Goal: Manage account settings

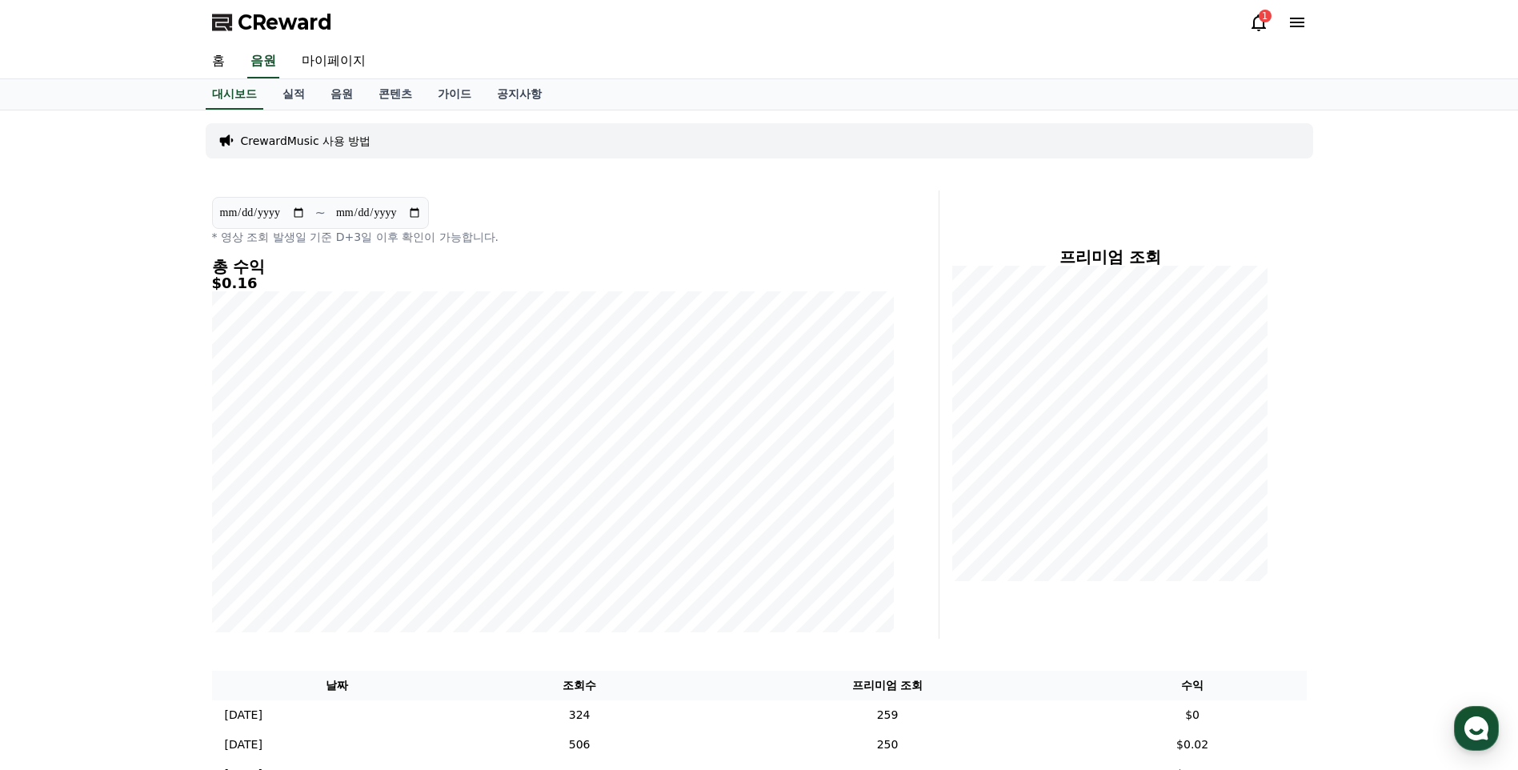
click at [1262, 19] on div "1" at bounding box center [1264, 16] width 13 height 13
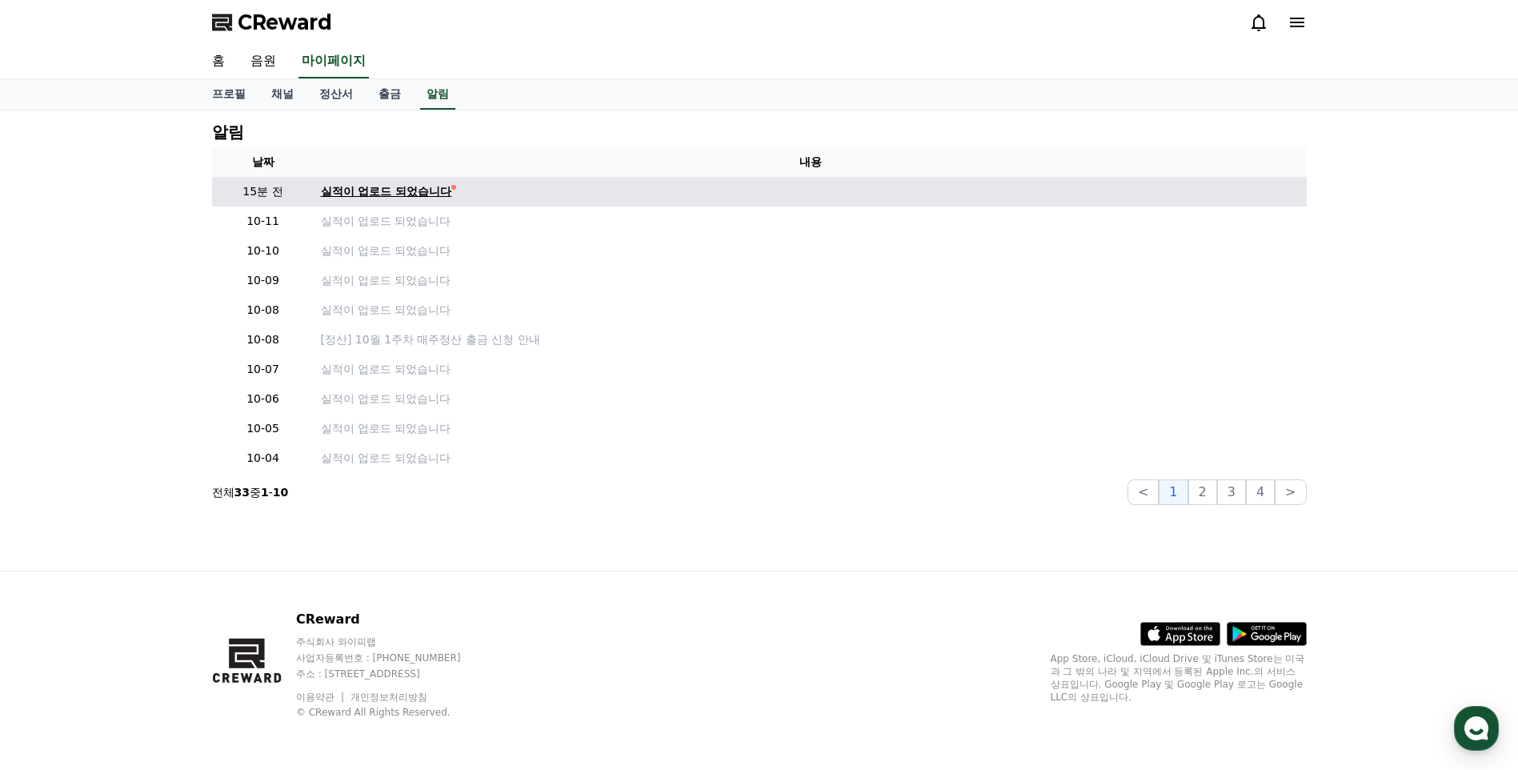
click at [393, 193] on div "실적이 업로드 되었습니다" at bounding box center [386, 191] width 131 height 17
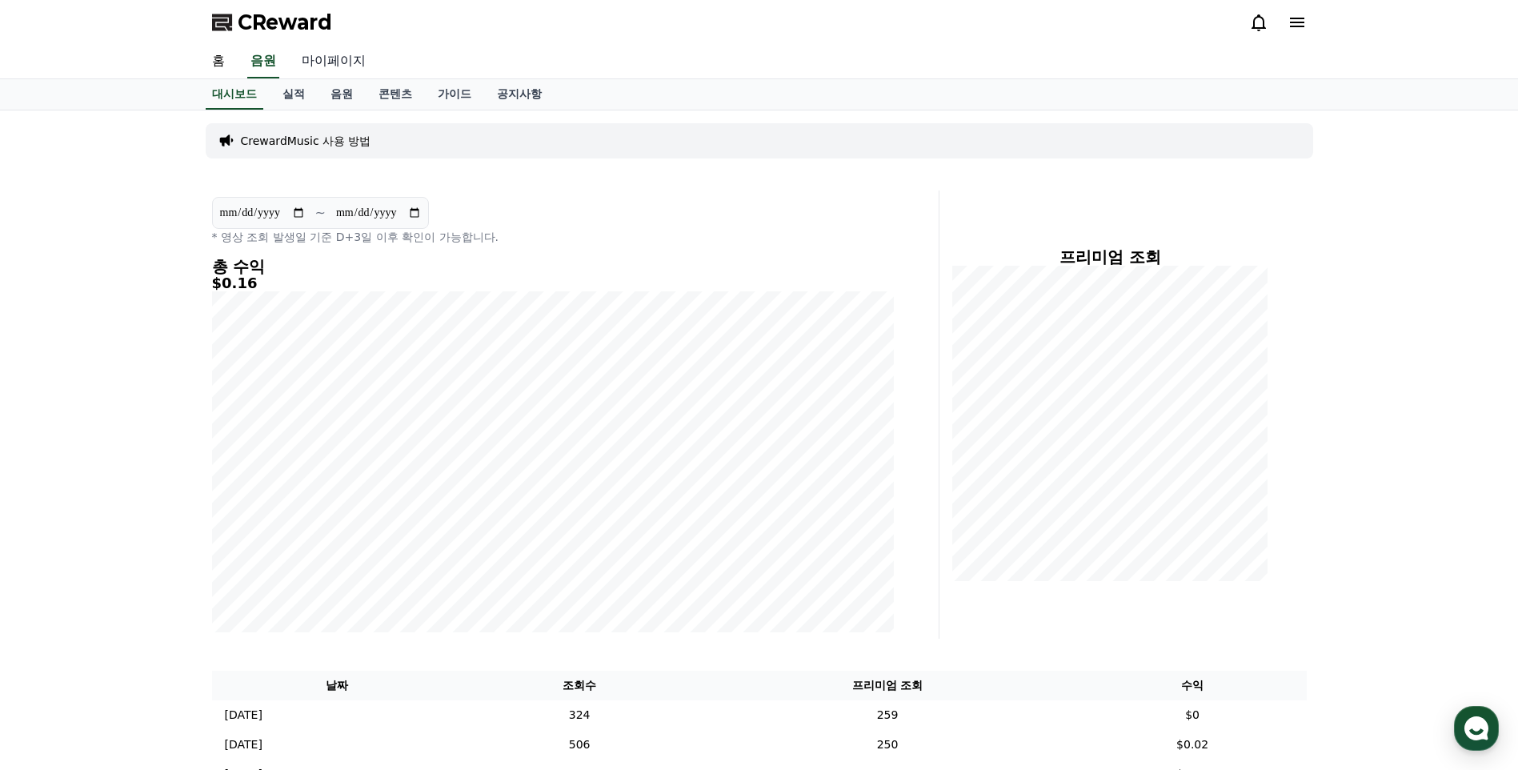
click at [316, 57] on link "마이페이지" at bounding box center [334, 62] width 90 height 34
select select "**********"
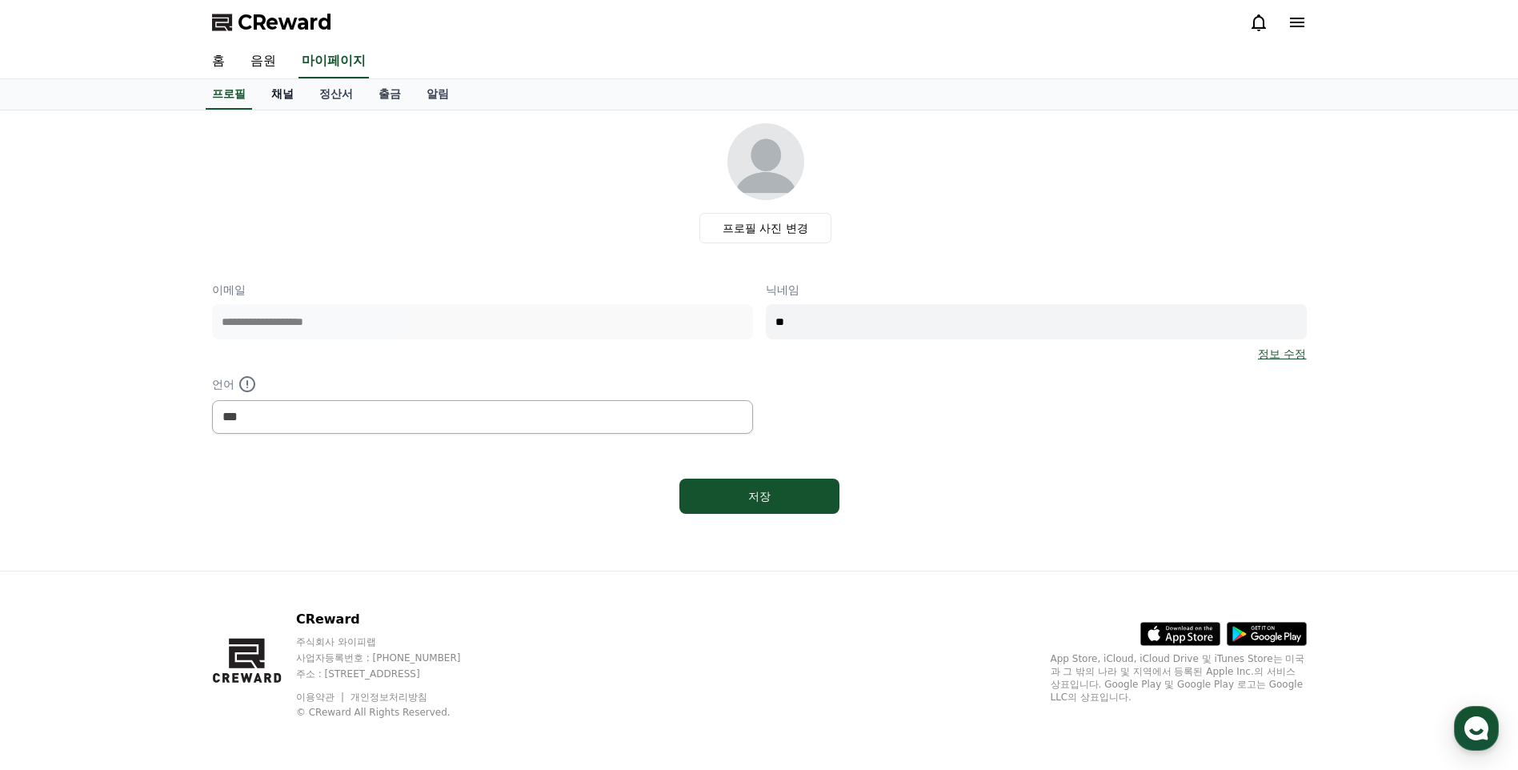
click at [284, 91] on link "채널" at bounding box center [282, 94] width 48 height 30
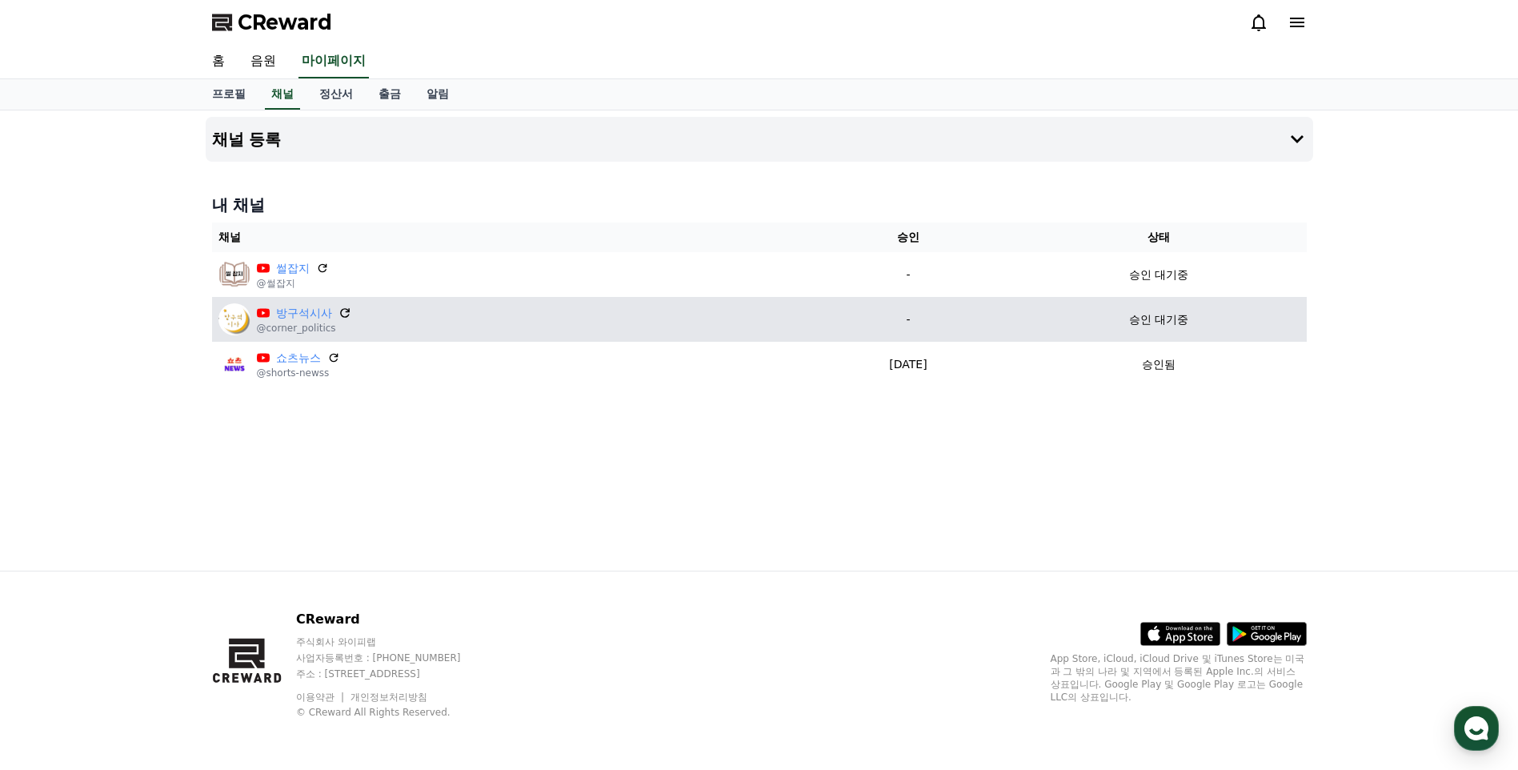
click at [343, 314] on icon at bounding box center [345, 313] width 14 height 14
